Goal: Check status

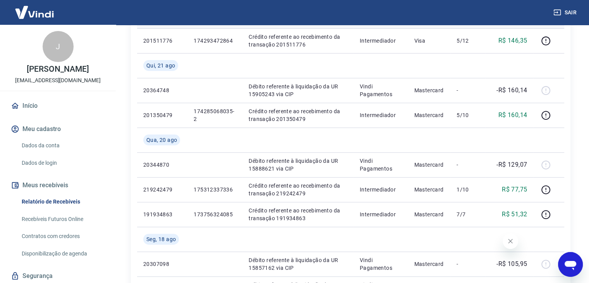
scroll to position [206, 0]
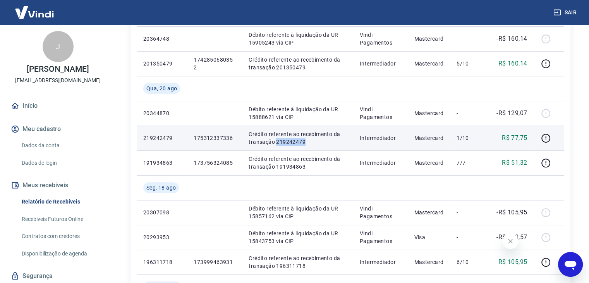
drag, startPoint x: 275, startPoint y: 142, endPoint x: 313, endPoint y: 143, distance: 38.0
click at [313, 143] on p "Crédito referente ao recebimento da transação 219242479" at bounding box center [298, 137] width 98 height 15
copy p "219242479"
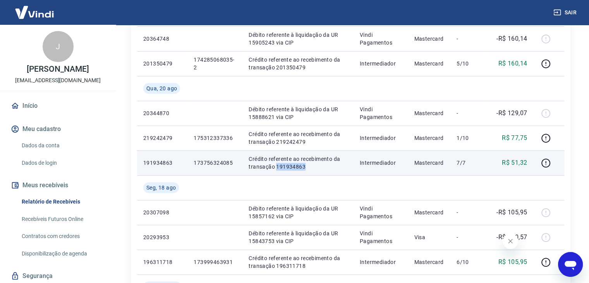
drag, startPoint x: 274, startPoint y: 164, endPoint x: 311, endPoint y: 165, distance: 37.2
click at [311, 165] on p "Crédito referente ao recebimento da transação 191934863" at bounding box center [298, 162] width 98 height 15
copy p "191934863"
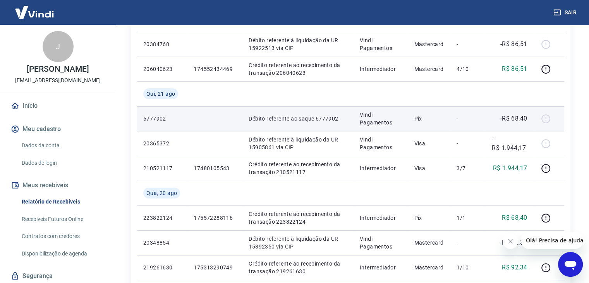
scroll to position [206, 0]
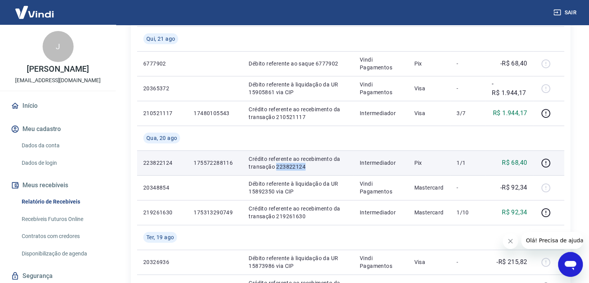
drag, startPoint x: 277, startPoint y: 168, endPoint x: 311, endPoint y: 168, distance: 34.5
click at [311, 168] on p "Crédito referente ao recebimento da transação 223822124" at bounding box center [298, 162] width 98 height 15
copy p "223822124"
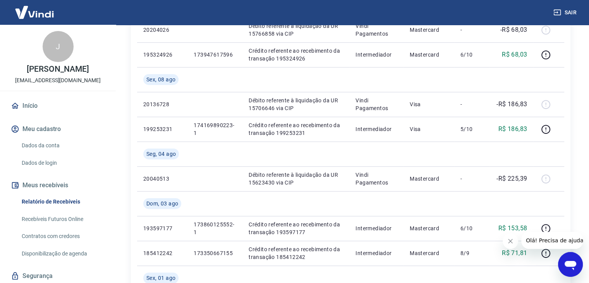
scroll to position [465, 0]
